Goal: Task Accomplishment & Management: Use online tool/utility

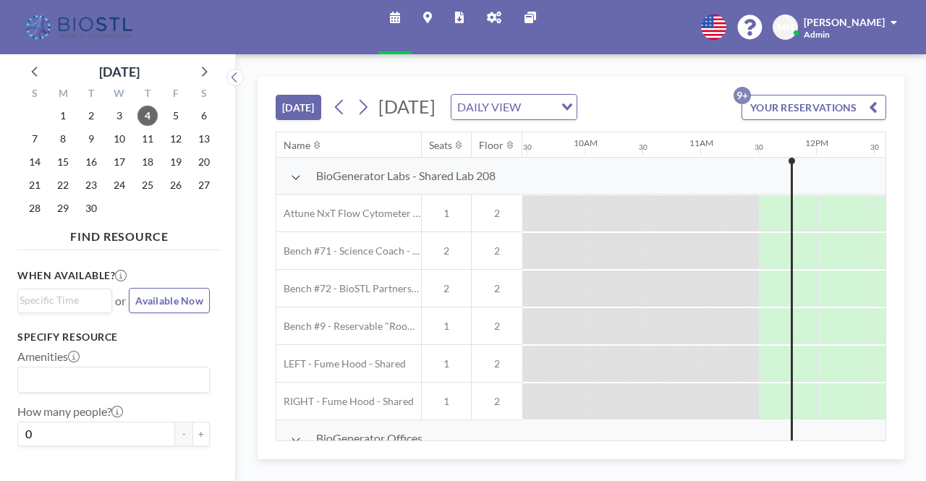
scroll to position [0, 1100]
click at [491, 14] on icon at bounding box center [494, 18] width 14 height 12
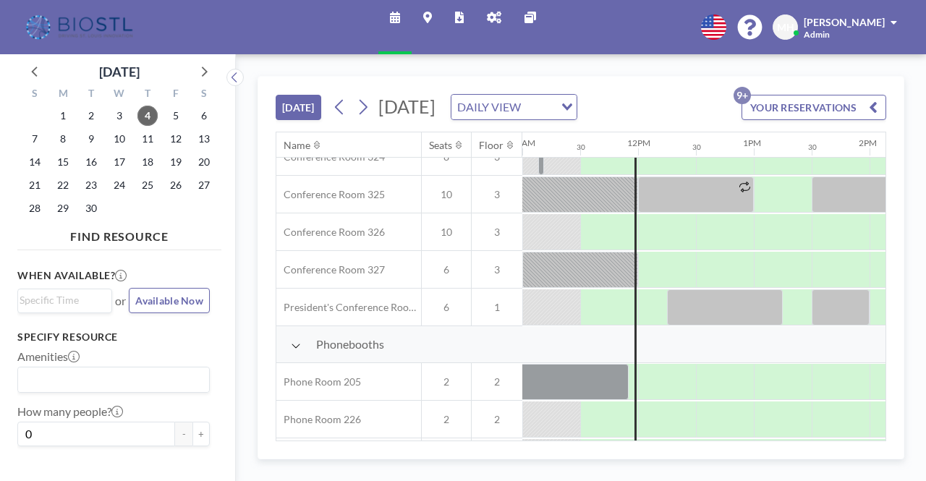
scroll to position [637, 1274]
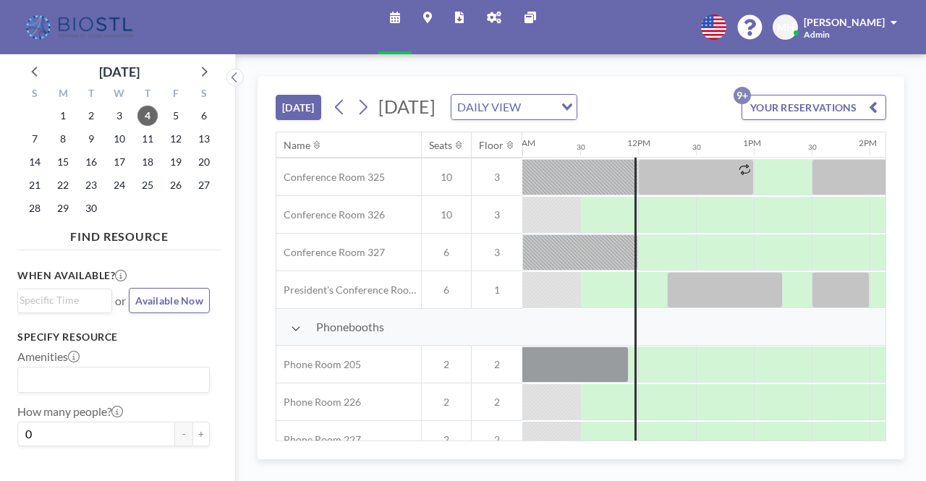
click at [879, 157] on div "2PM" at bounding box center [899, 144] width 58 height 25
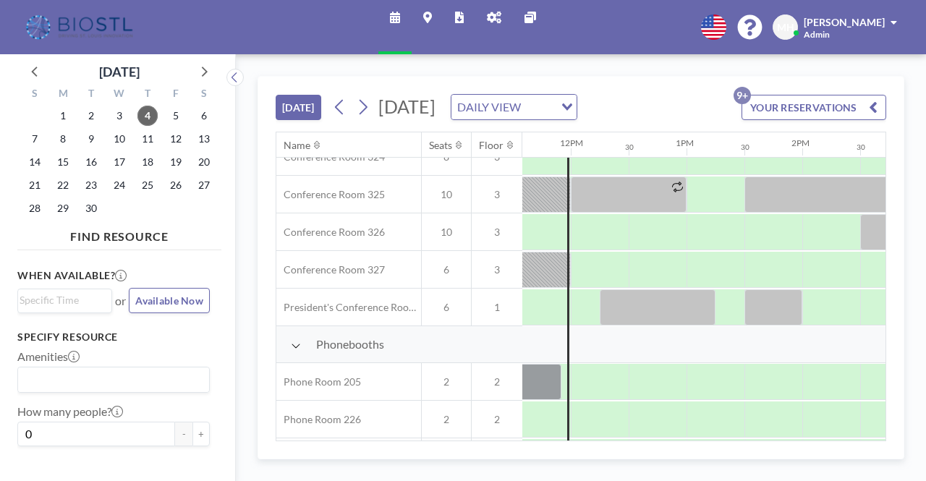
click at [879, 157] on div "12AM 30 1AM 30 2AM 30 3AM 30 4AM 30 5AM 30 6AM 30 7AM 30 8AM 30 9AM 30 10AM 30 …" at bounding box center [571, 144] width 2779 height 25
